Goal: Task Accomplishment & Management: Manage account settings

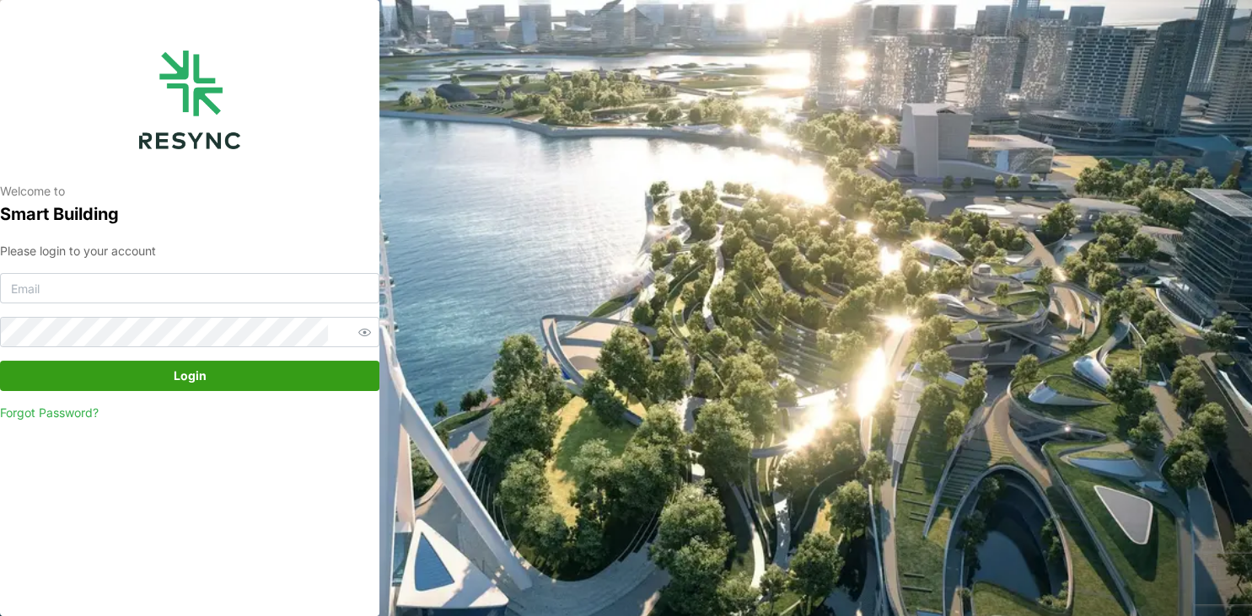
click at [641, 225] on div "Welcome to Smart Building Please login to your account Login Forgot Password?" at bounding box center [626, 308] width 1252 height 616
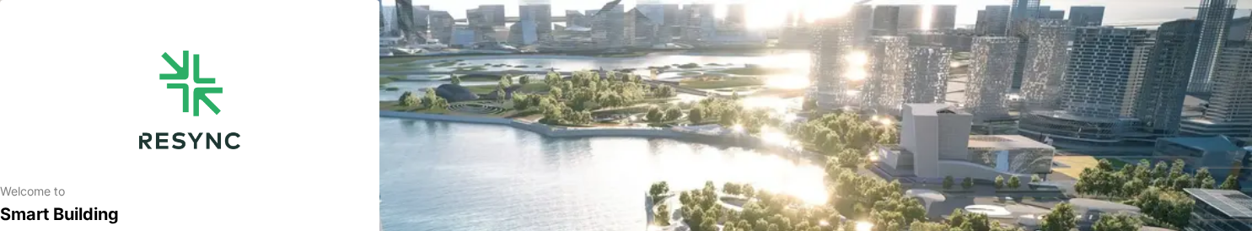
click at [247, 149] on div at bounding box center [189, 100] width 379 height 99
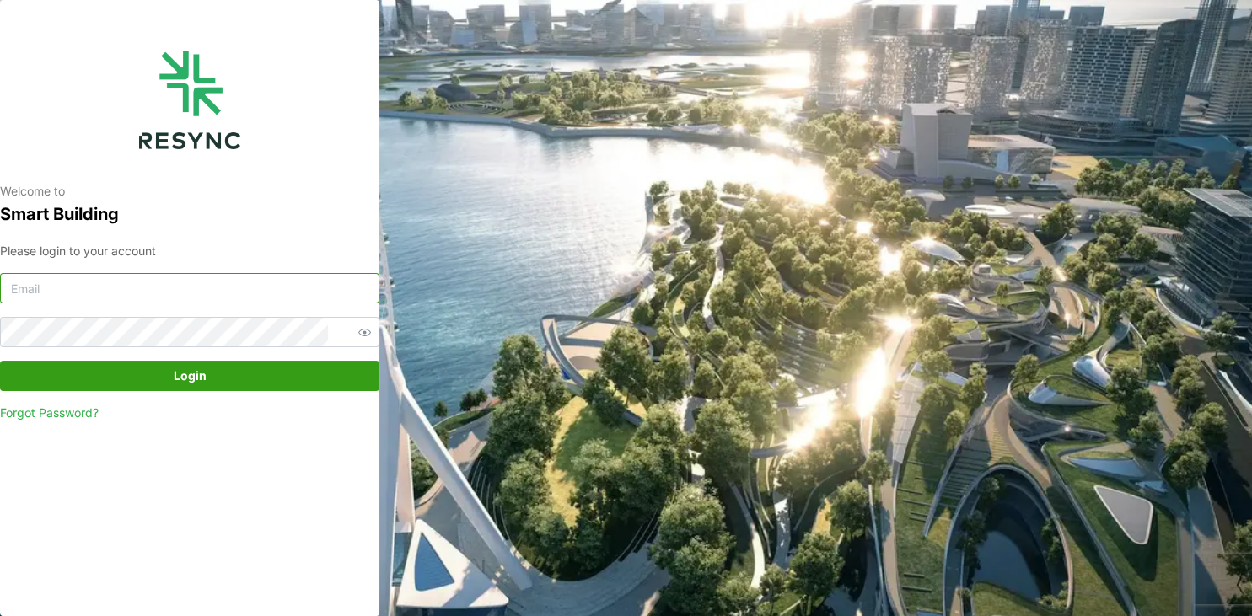
click at [190, 230] on input at bounding box center [189, 288] width 379 height 30
click at [172, 230] on input at bounding box center [189, 288] width 379 height 30
paste input "vapt-admin@resynctech.com"
type input "vapt-admin@resynctech.com"
click at [160, 230] on span "Login" at bounding box center [189, 376] width 347 height 29
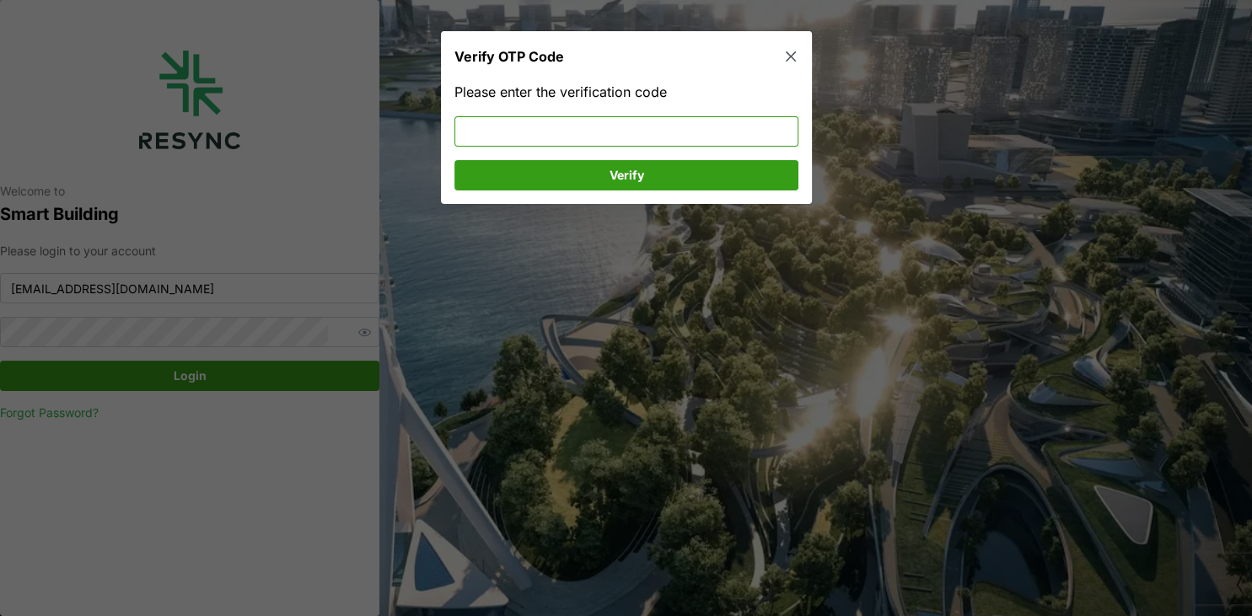
click at [497, 133] on input at bounding box center [626, 131] width 344 height 30
click at [531, 182] on span "Verify" at bounding box center [626, 174] width 312 height 29
drag, startPoint x: 545, startPoint y: 135, endPoint x: 382, endPoint y: 126, distance: 163.0
click at [454, 126] on input "733332" at bounding box center [626, 131] width 344 height 30
type input "2"
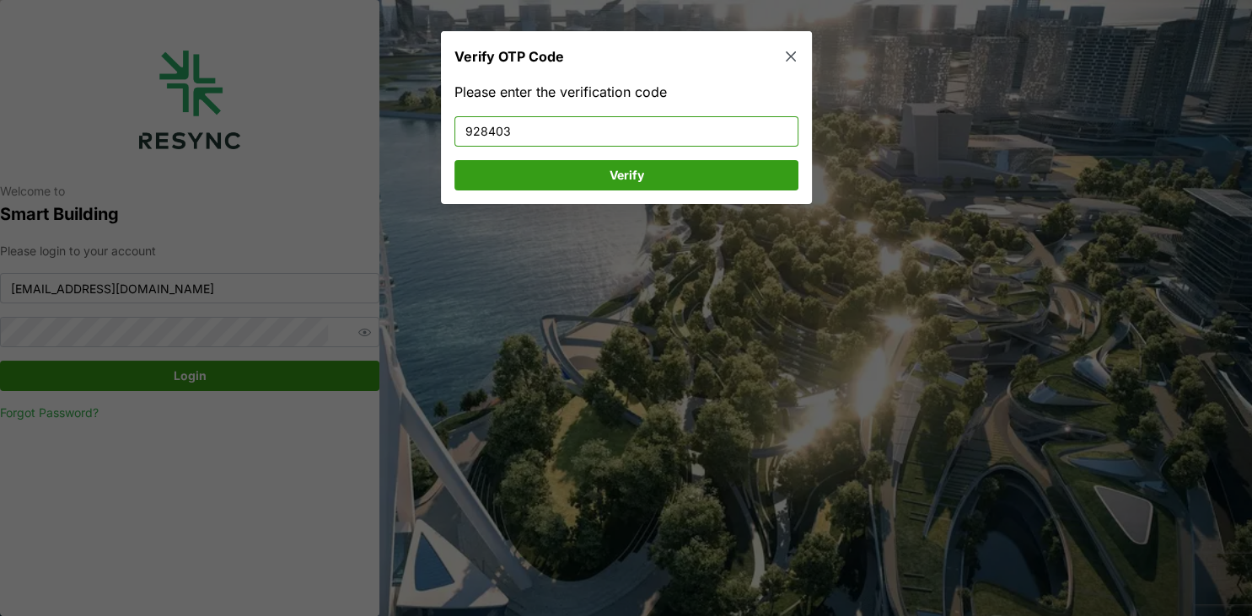
type input "928403"
click at [550, 170] on span "Verify" at bounding box center [626, 174] width 312 height 29
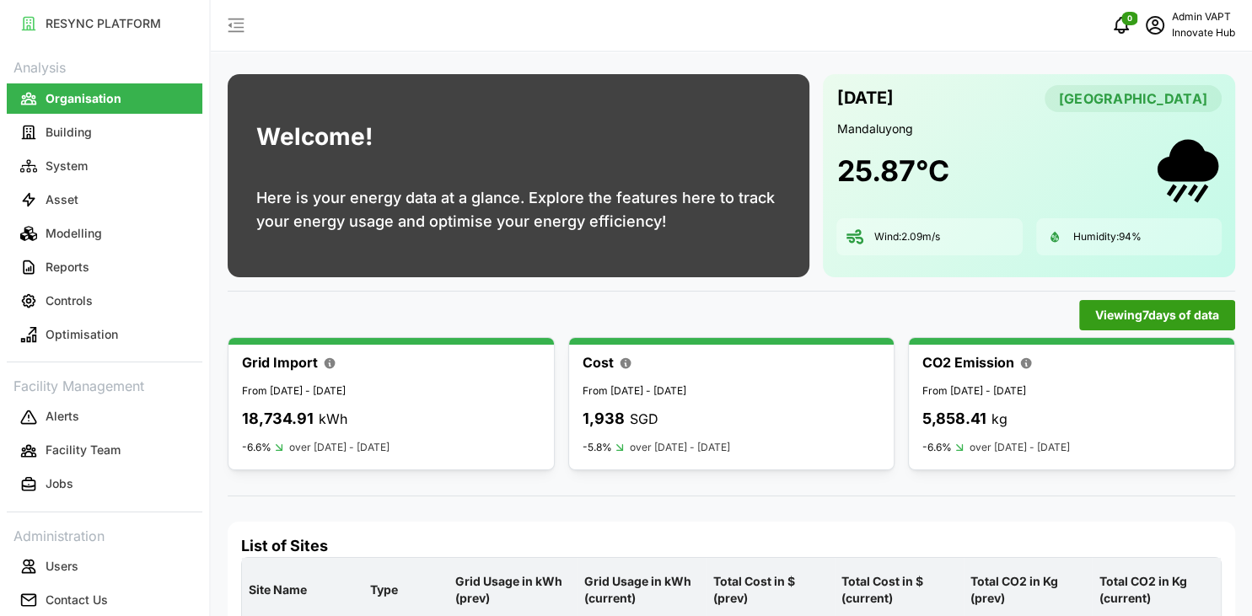
click at [1138, 239] on p "Humidity: 94 %" at bounding box center [1107, 237] width 68 height 14
